Goal: Transaction & Acquisition: Donate to the Indigenous Literacy Foundation

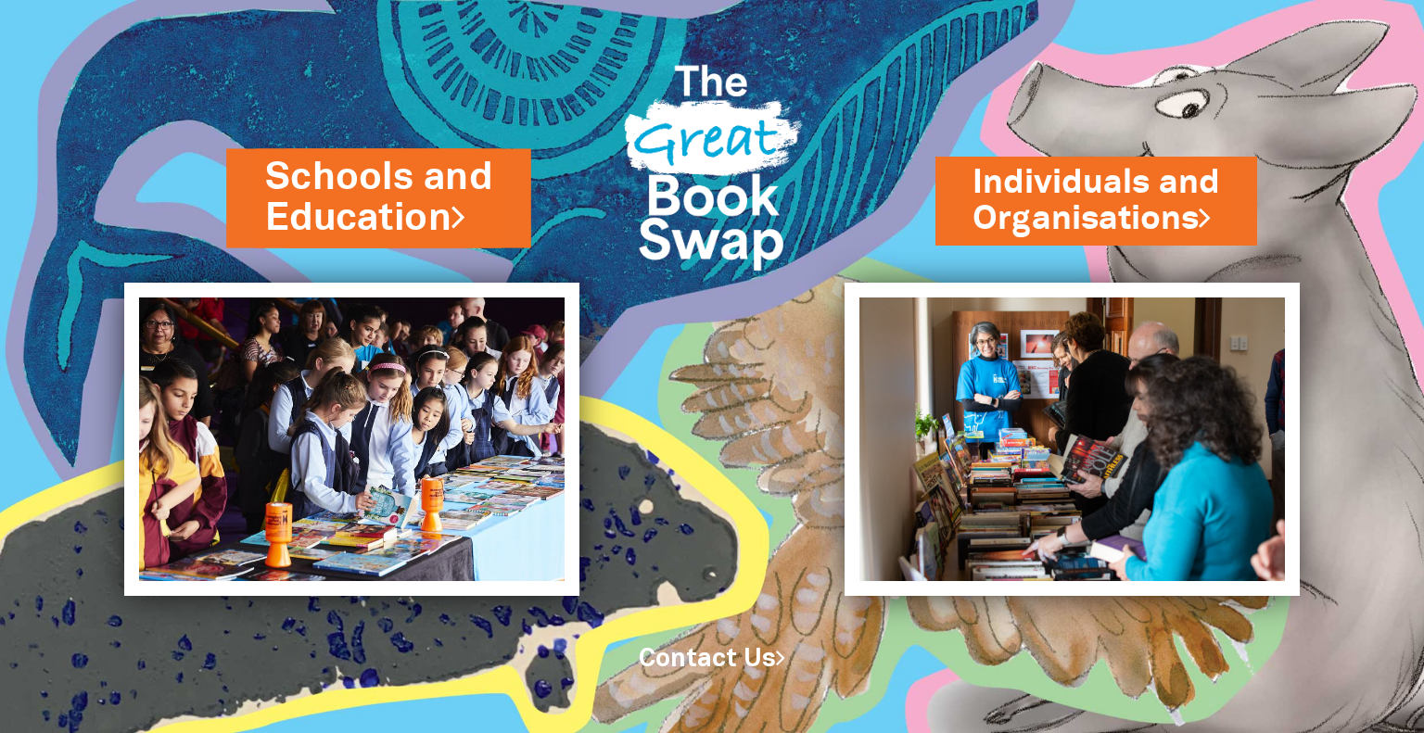
drag, startPoint x: 388, startPoint y: 208, endPoint x: 415, endPoint y: 209, distance: 26.9
click at [388, 208] on link "Schools and Education" at bounding box center [378, 198] width 227 height 94
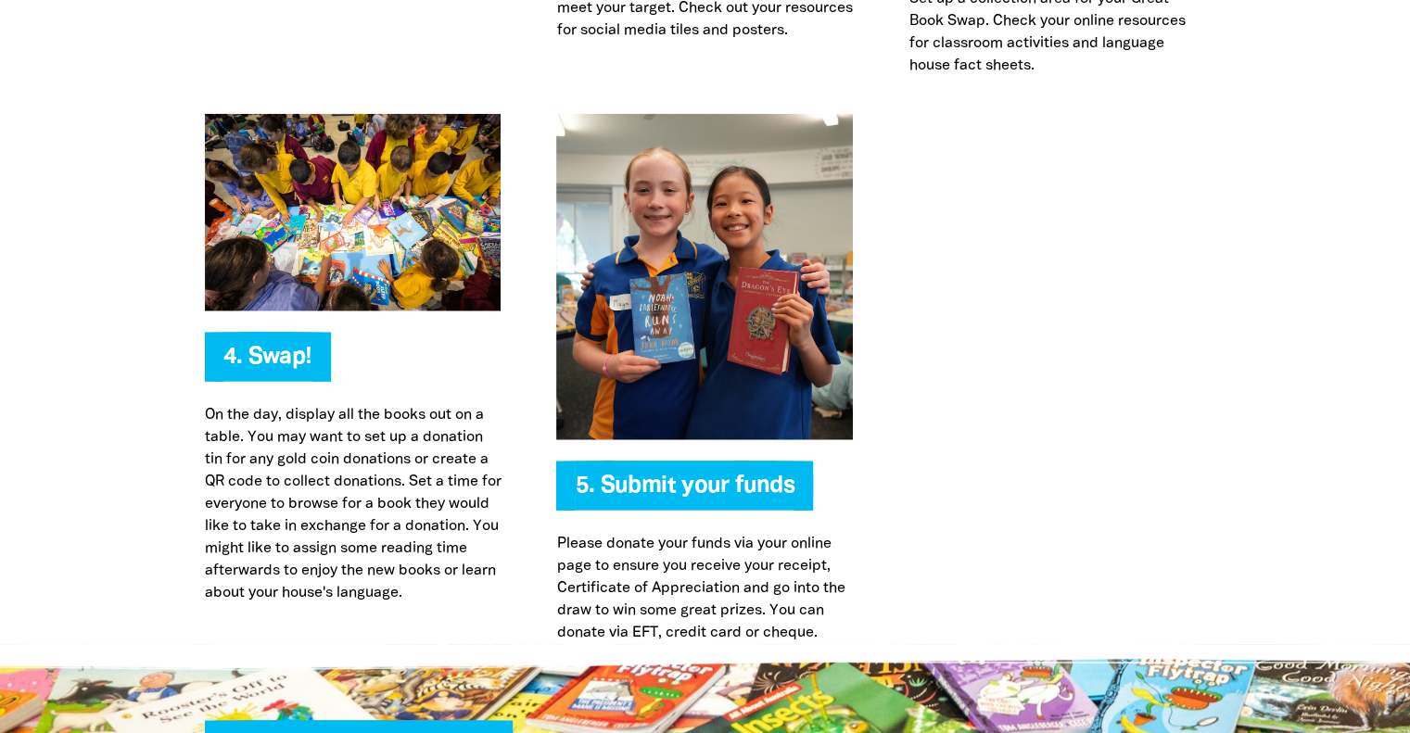
scroll to position [4635, 0]
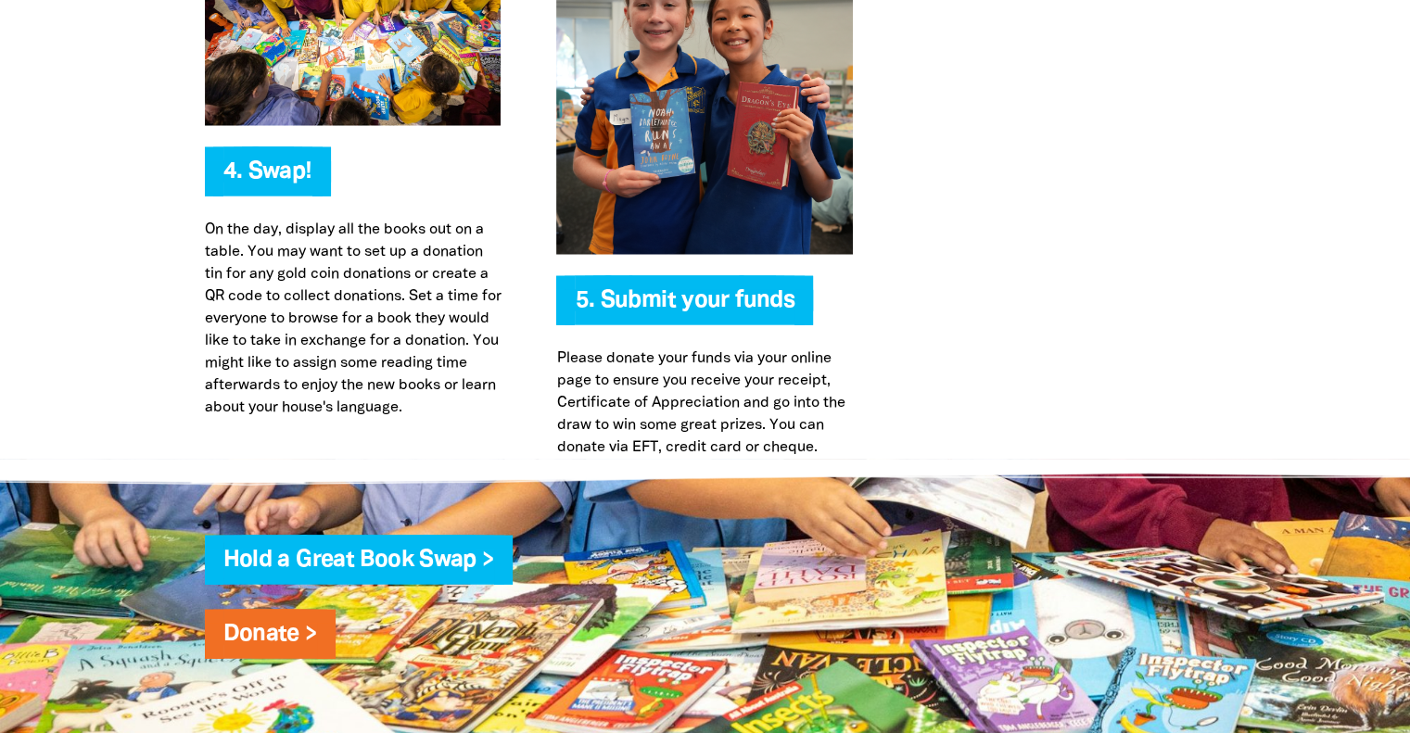
type input "[EMAIL_ADDRESS][DOMAIN_NAME]"
click at [721, 290] on span "5. Submit your funds" at bounding box center [685, 307] width 220 height 35
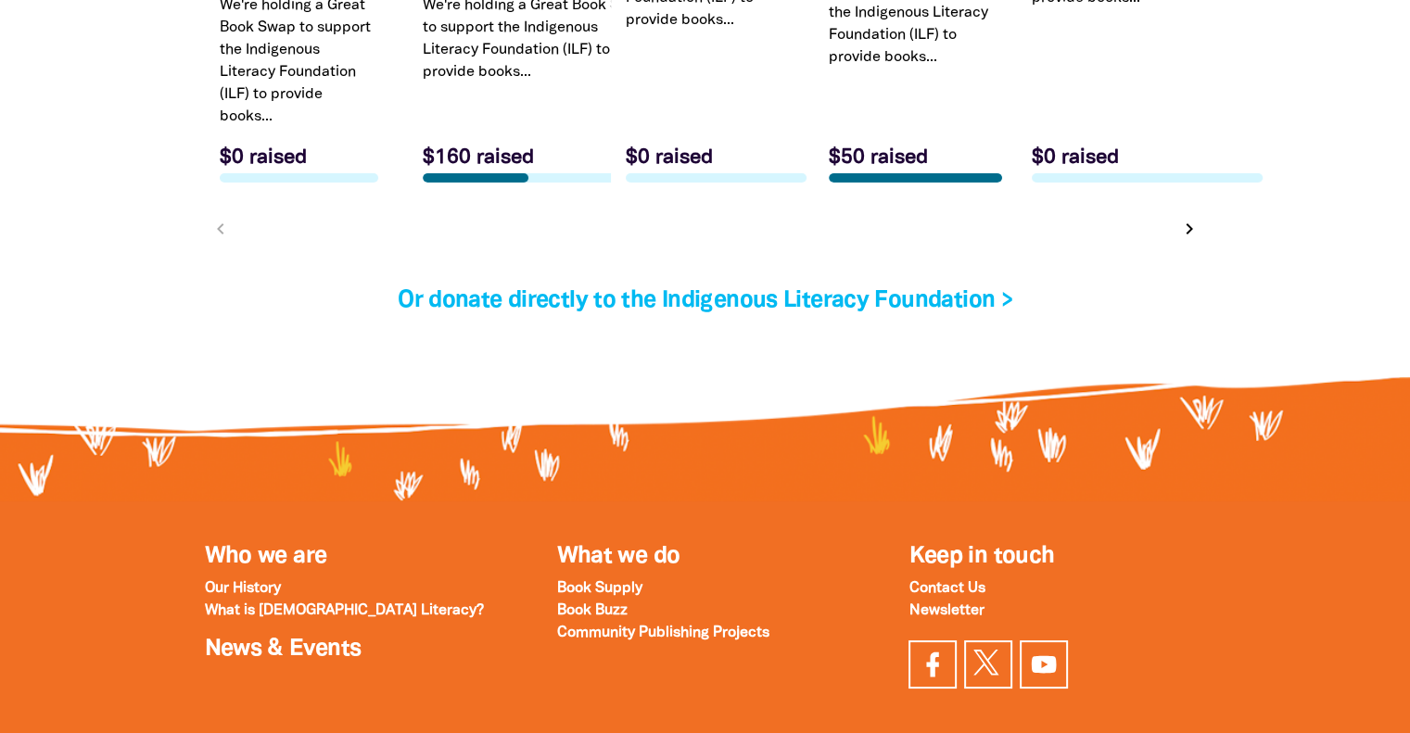
scroll to position [6211, 0]
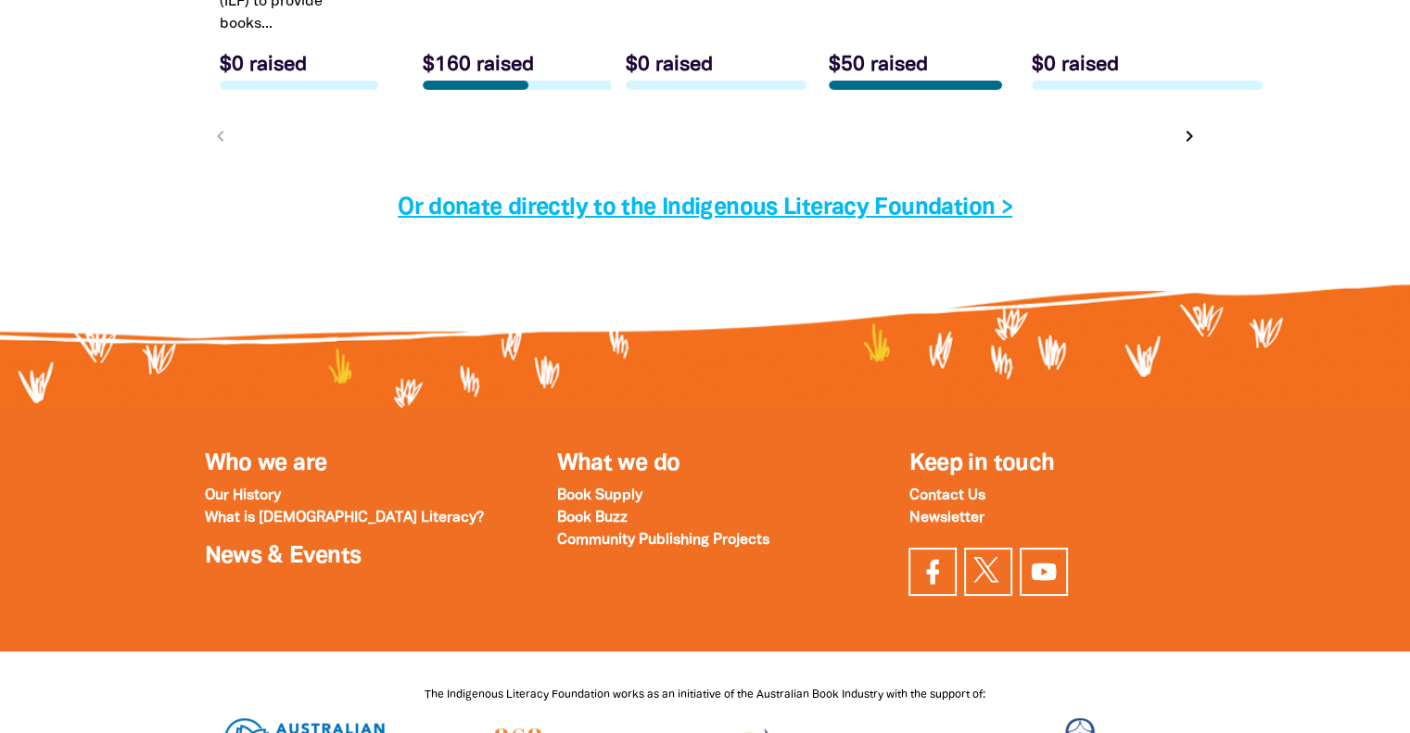
click at [712, 210] on link "Or donate directly to the Indigenous Literacy Foundation >" at bounding box center [705, 207] width 615 height 21
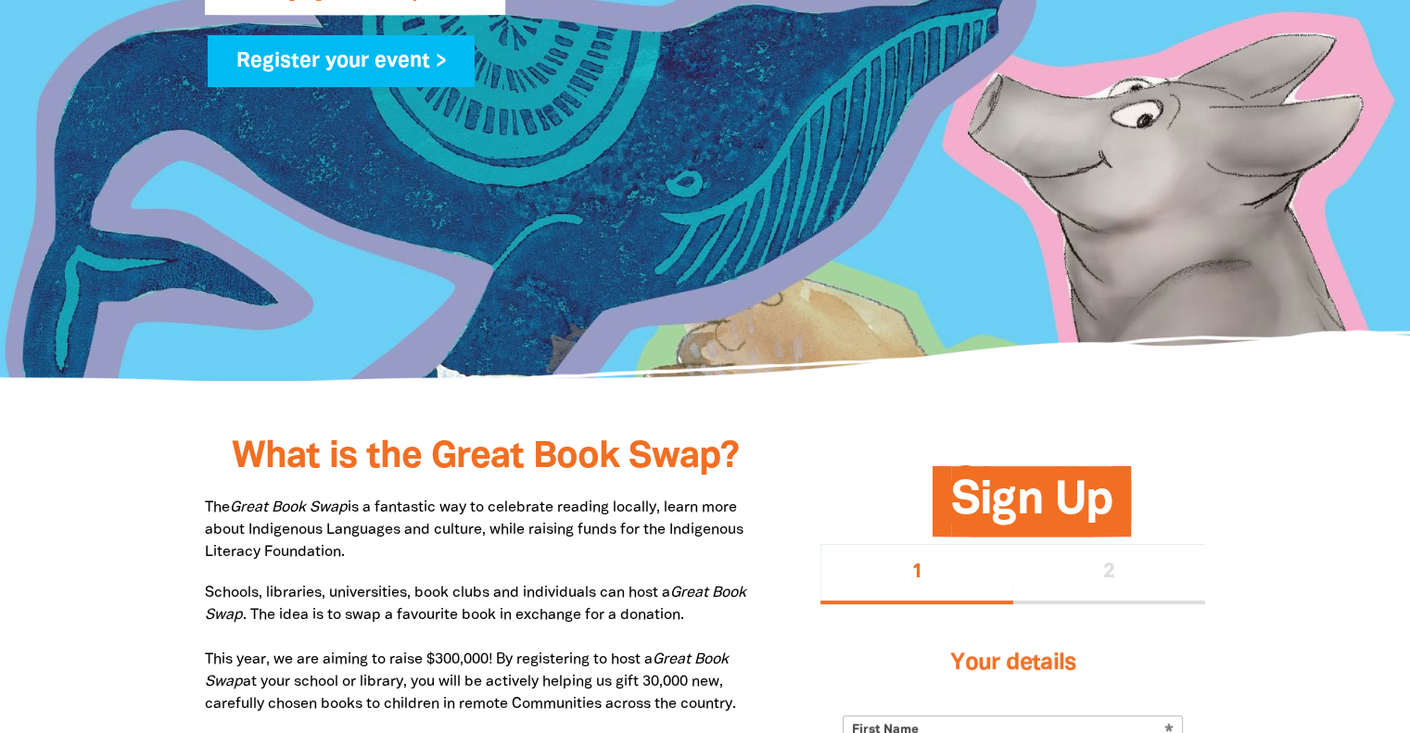
scroll to position [834, 0]
